Goal: Find specific page/section

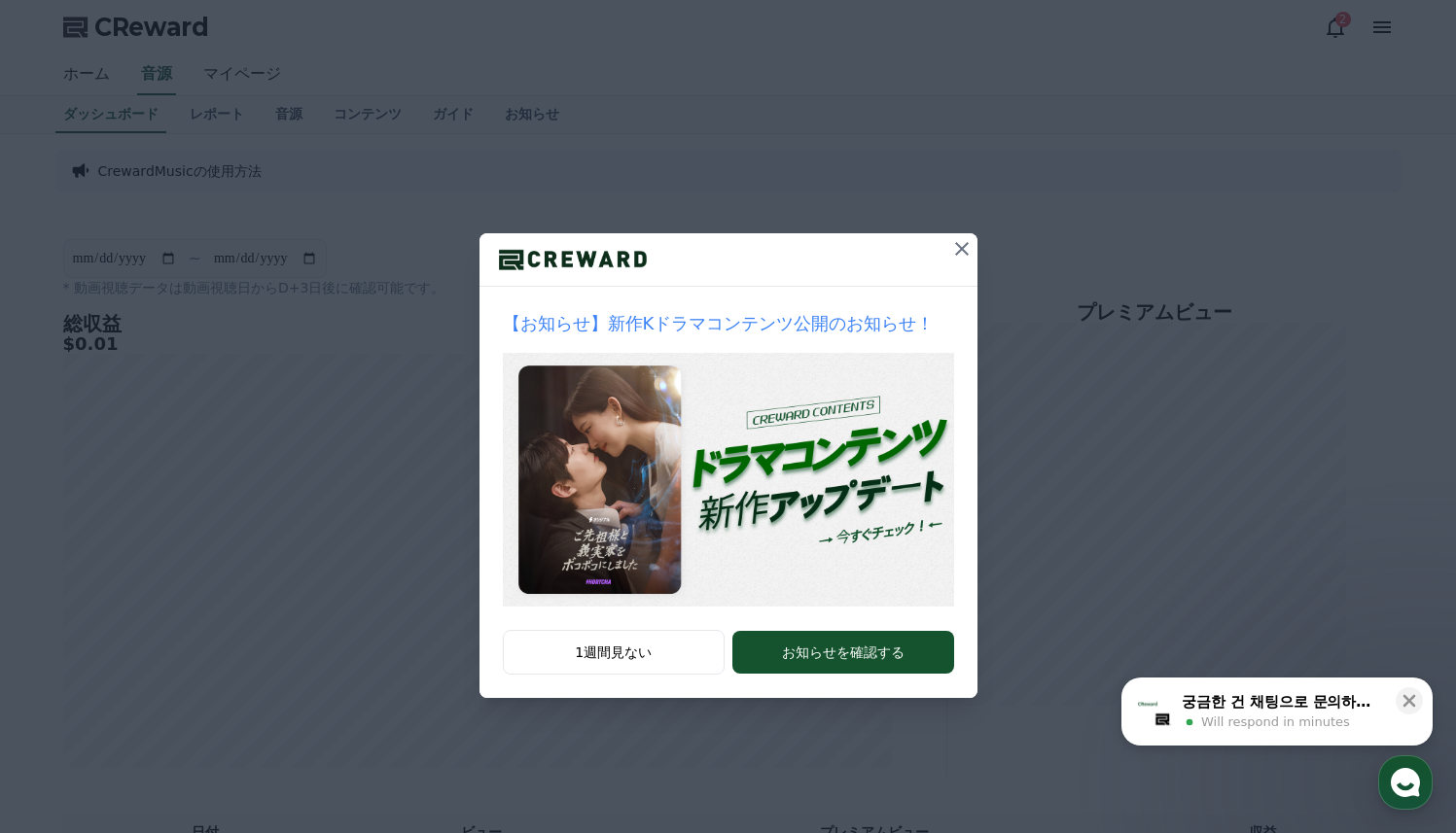
click at [962, 247] on icon at bounding box center [962, 249] width 14 height 14
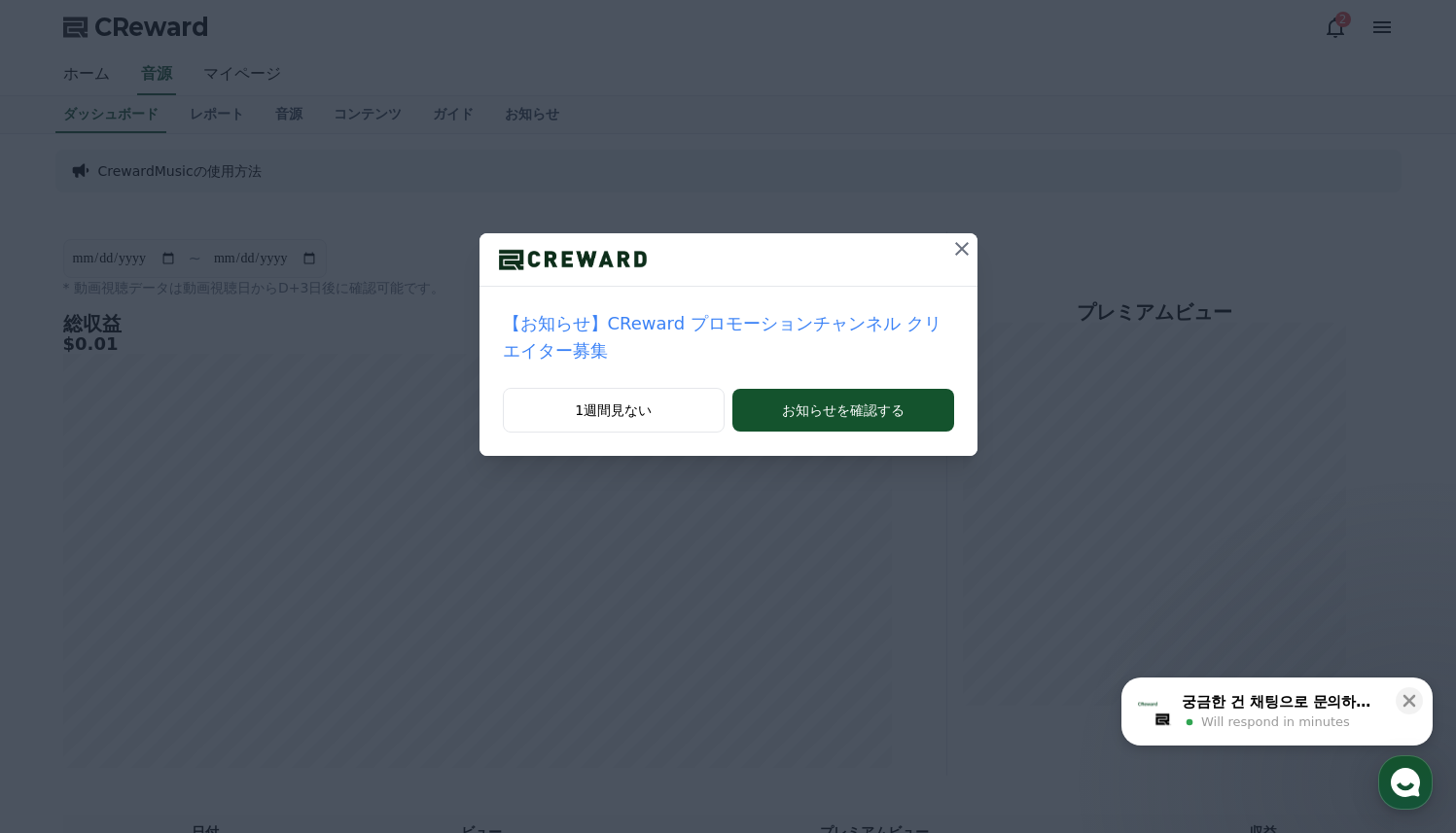
click at [966, 247] on icon at bounding box center [961, 249] width 23 height 23
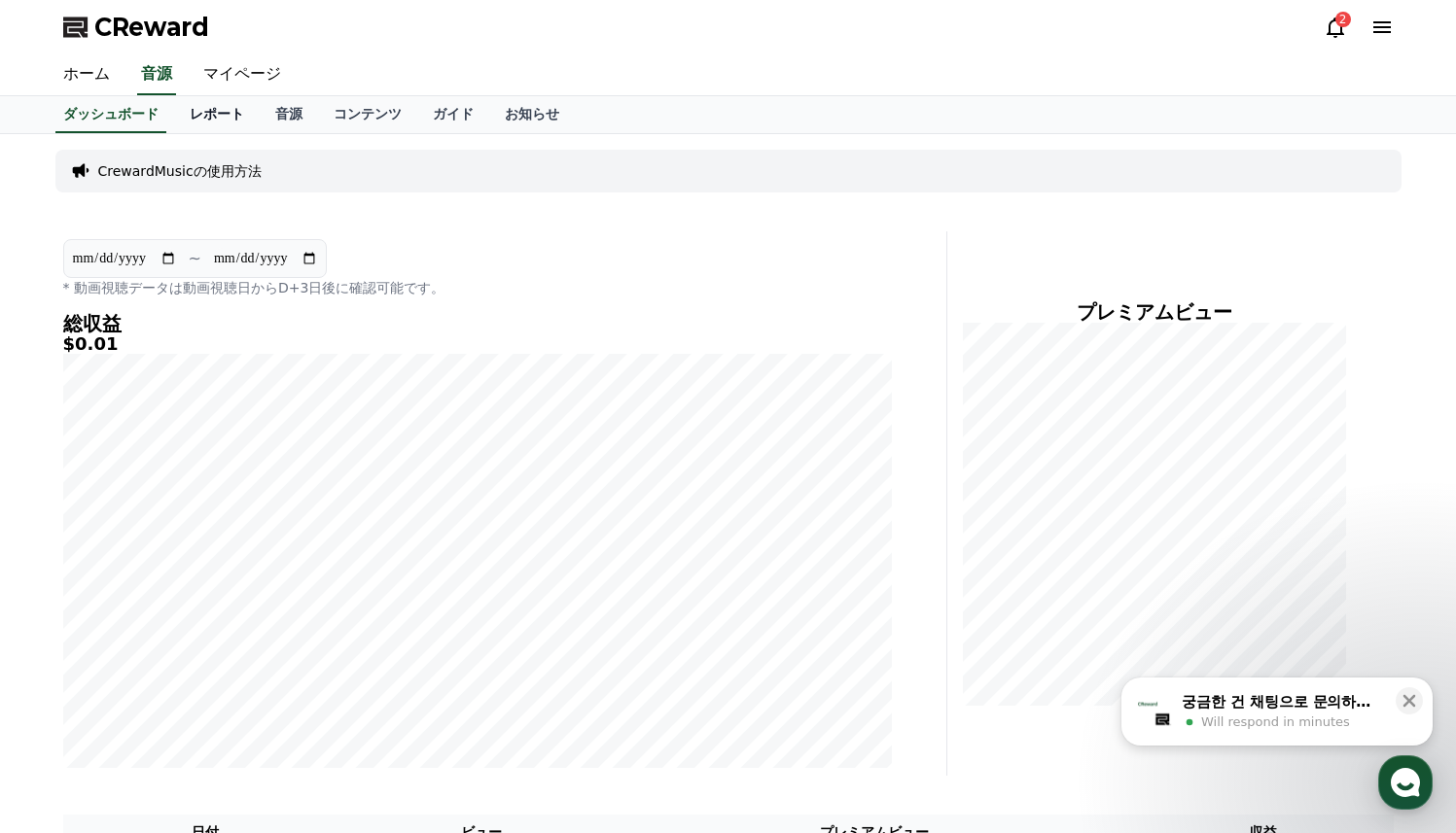
click at [232, 116] on link "レポート" at bounding box center [217, 114] width 86 height 37
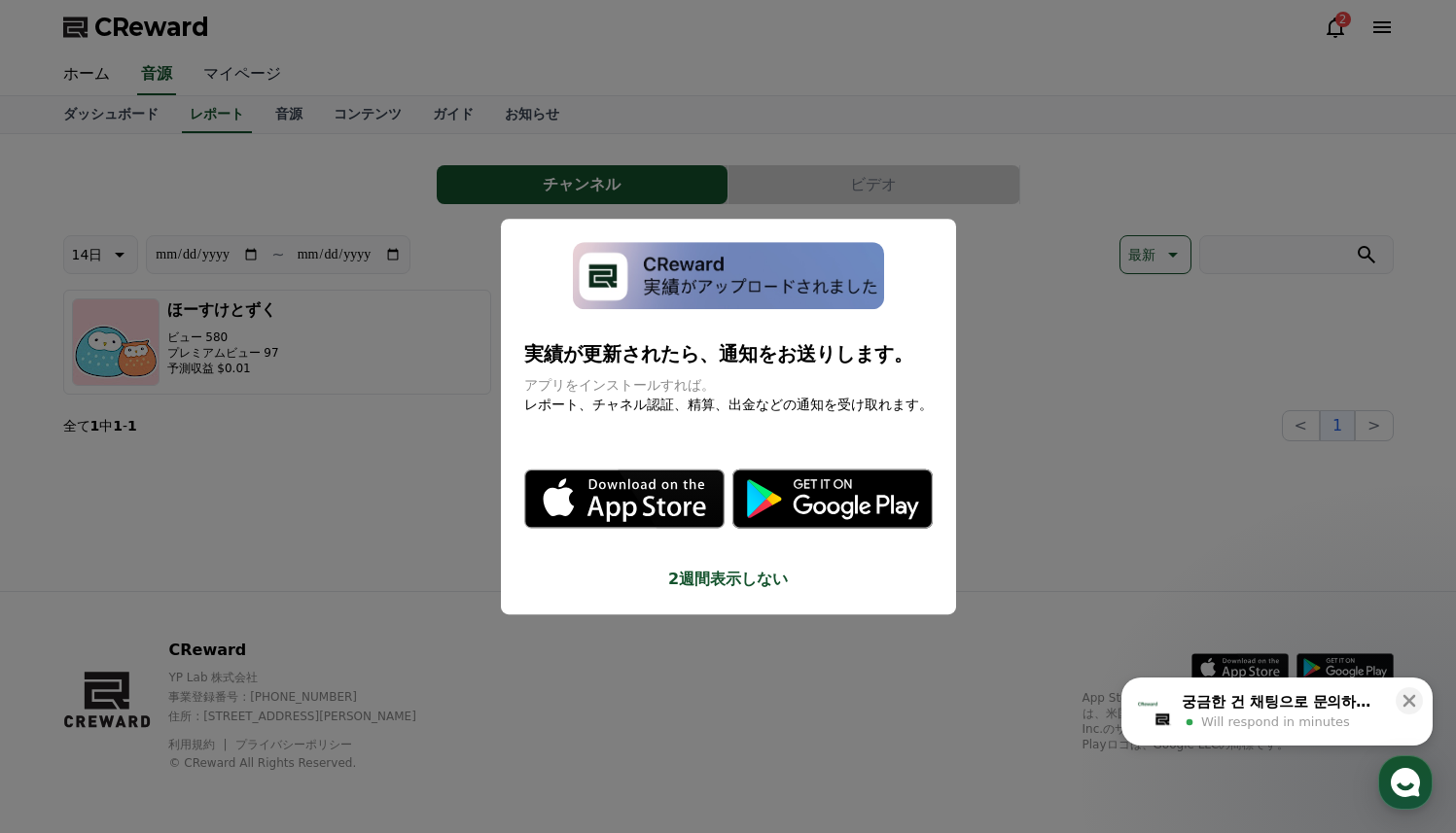
click at [226, 90] on button "close modal" at bounding box center [728, 416] width 1456 height 833
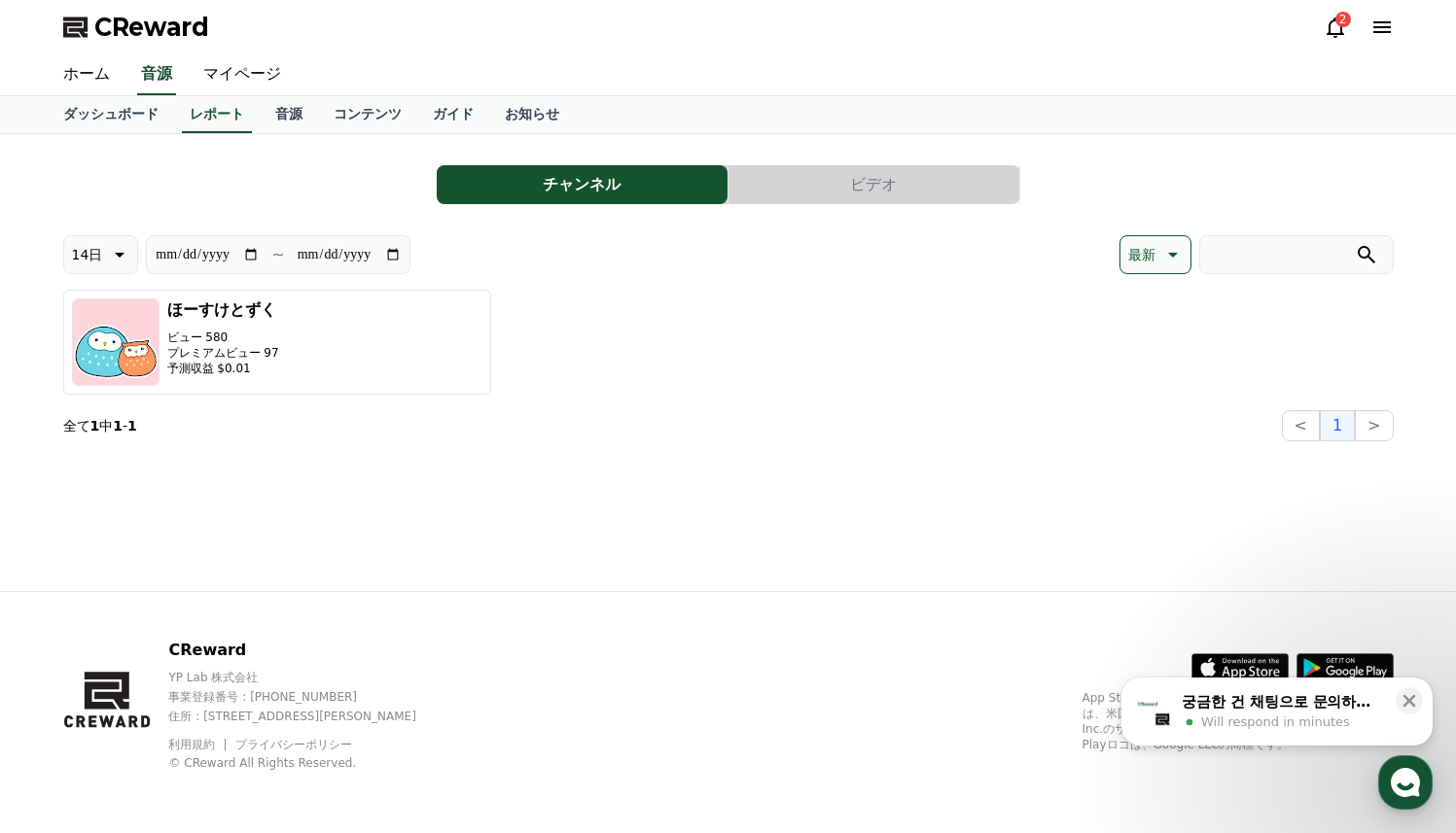
click at [834, 168] on button "ビデオ" at bounding box center [873, 184] width 290 height 39
